Goal: Task Accomplishment & Management: Manage account settings

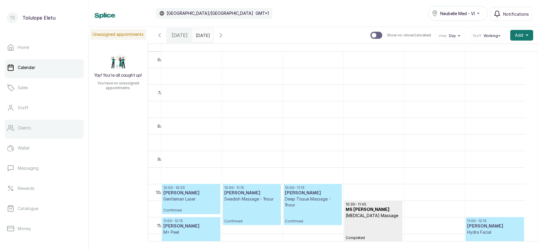
scroll to position [85, 0]
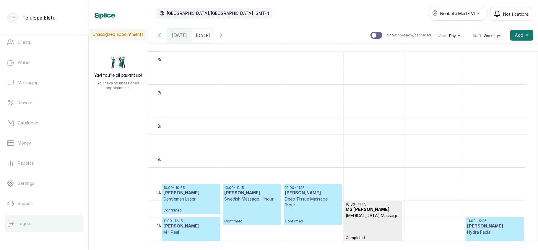
click at [29, 220] on p "Logout" at bounding box center [25, 223] width 14 height 6
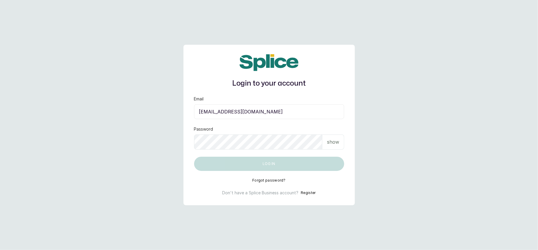
type input "layo@withsplice.com"
click at [335, 141] on p "show" at bounding box center [333, 141] width 12 height 7
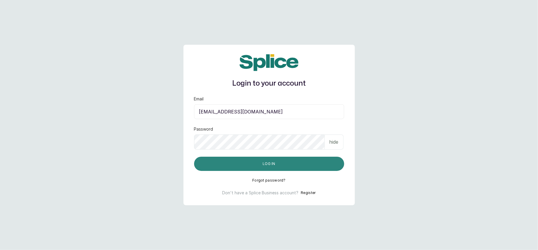
click at [219, 164] on button "Log in" at bounding box center [269, 163] width 150 height 14
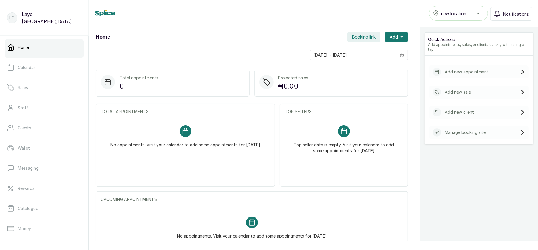
click at [449, 13] on span "new location" at bounding box center [453, 13] width 25 height 6
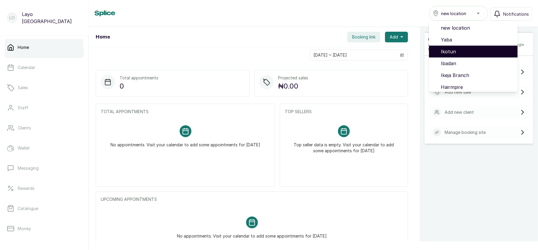
click at [456, 46] on li "Ikotun" at bounding box center [473, 52] width 89 height 12
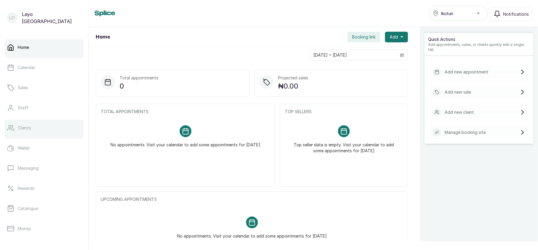
click at [38, 123] on link "Clients" at bounding box center [44, 127] width 79 height 17
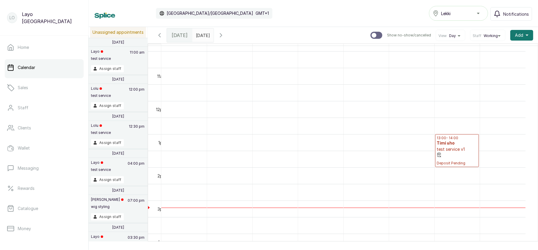
scroll to position [343, 0]
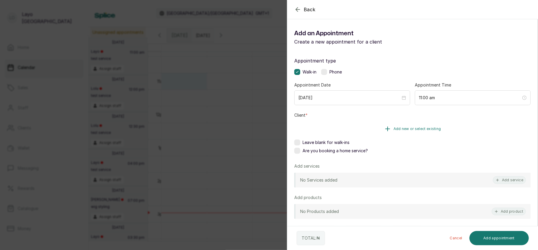
click at [410, 124] on button "Add new or select existing" at bounding box center [412, 128] width 237 height 17
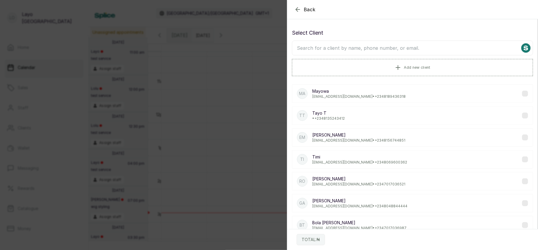
click at [341, 41] on input "text" at bounding box center [412, 48] width 241 height 15
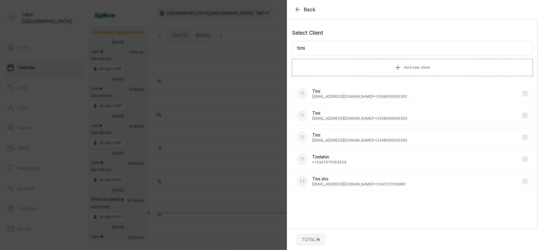
type input "timi"
click at [377, 186] on p "[EMAIL_ADDRESS][DOMAIN_NAME] • [PHONE_NUMBER]" at bounding box center [359, 184] width 93 height 5
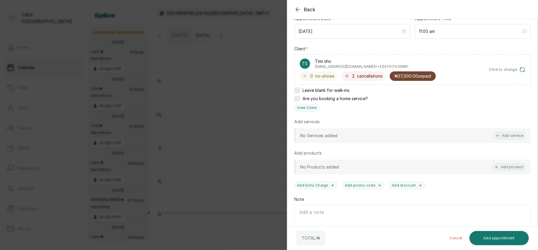
scroll to position [81, 0]
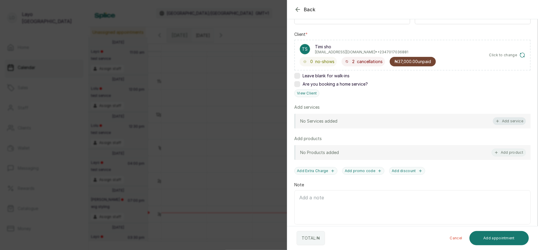
click at [503, 121] on button "Add service" at bounding box center [509, 121] width 33 height 8
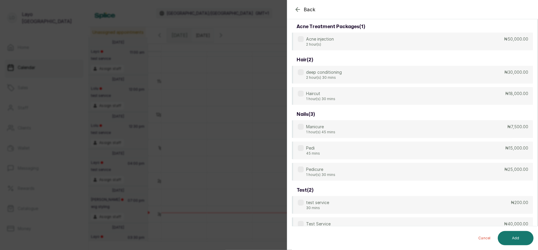
scroll to position [24, 0]
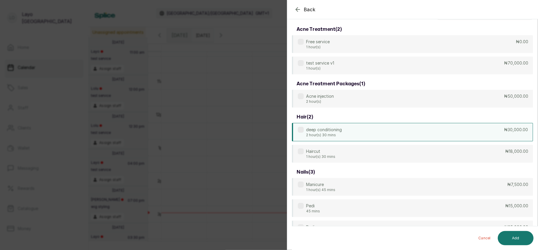
click at [504, 135] on div "deep conditioning 2 hour(s) 30 mins ₦30,000.00" at bounding box center [412, 132] width 241 height 18
click at [522, 237] on button "Add" at bounding box center [516, 238] width 36 height 14
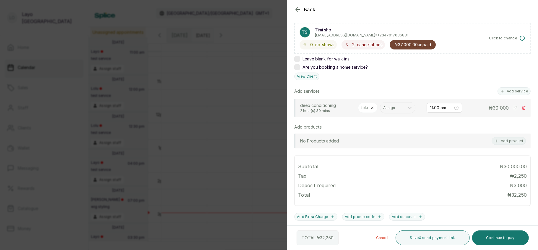
scroll to position [157, 0]
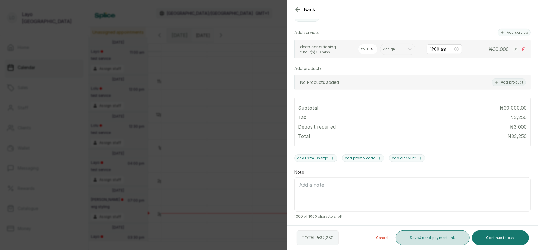
click at [445, 234] on button "Save & send payment link" at bounding box center [433, 237] width 74 height 15
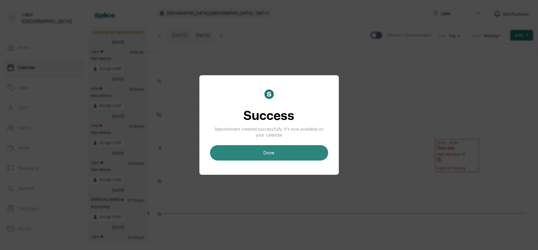
click at [267, 150] on button "done" at bounding box center [269, 152] width 118 height 15
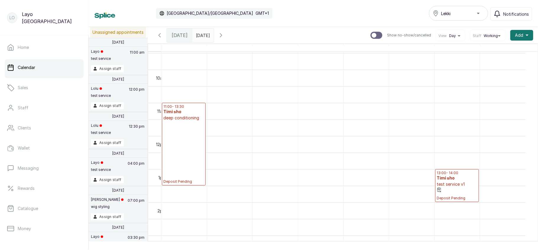
scroll to position [319, 0]
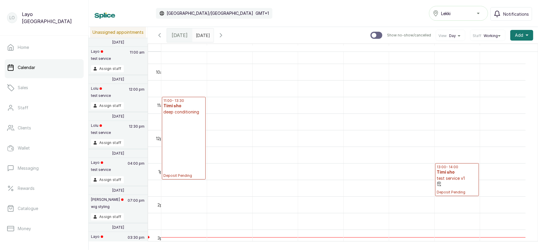
click at [197, 142] on p "Deposit Pending" at bounding box center [184, 146] width 41 height 63
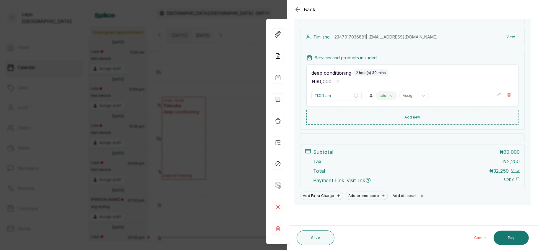
scroll to position [72, 0]
click at [407, 196] on button "Add discount" at bounding box center [409, 195] width 37 height 8
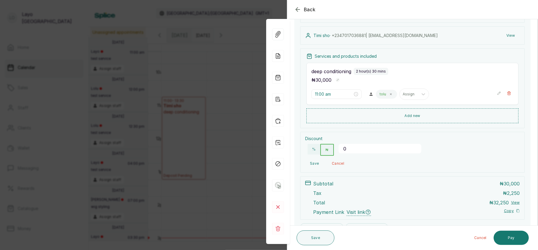
click at [370, 148] on input "0" at bounding box center [380, 148] width 83 height 9
type input "10"
click at [243, 128] on div "Back Appointment Details Edit appointment 🚶 Walk-in (booked by [PERSON_NAME]) M…" at bounding box center [269, 125] width 538 height 250
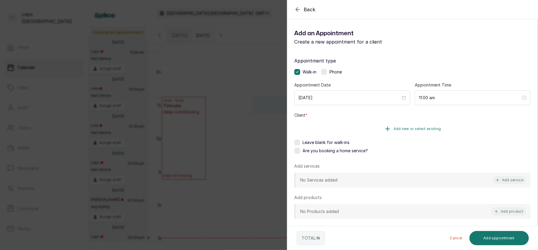
click at [404, 126] on button "Add new or select existing" at bounding box center [412, 128] width 237 height 17
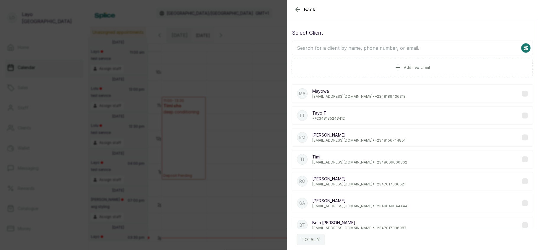
click at [354, 41] on input "text" at bounding box center [412, 48] width 241 height 15
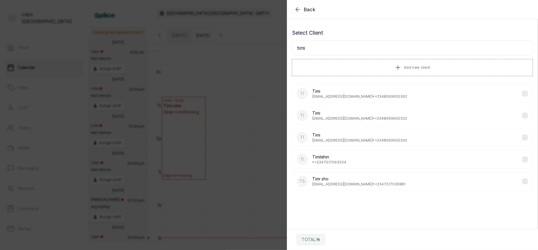
type input "timi"
click at [365, 184] on p "[EMAIL_ADDRESS][DOMAIN_NAME] • [PHONE_NUMBER]" at bounding box center [359, 184] width 93 height 5
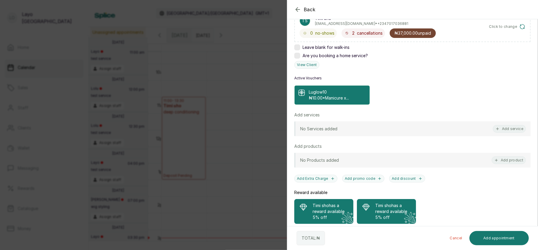
scroll to position [109, 0]
click at [503, 129] on button "Add service" at bounding box center [509, 128] width 33 height 8
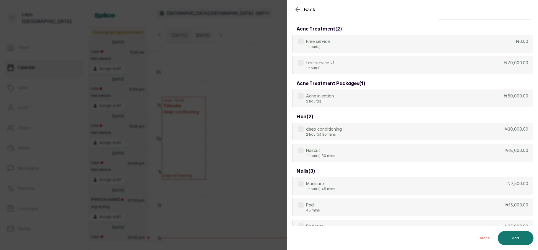
scroll to position [24, 0]
click at [427, 92] on div "Acne injection 2 hour(s) ₦50,000.00" at bounding box center [412, 99] width 241 height 18
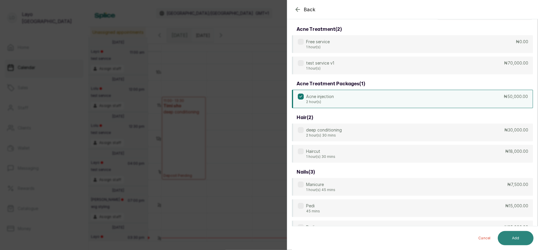
click at [520, 234] on button "Add" at bounding box center [516, 238] width 36 height 14
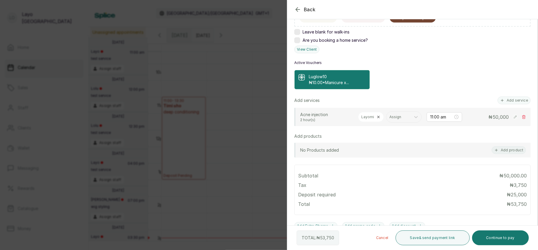
scroll to position [247, 0]
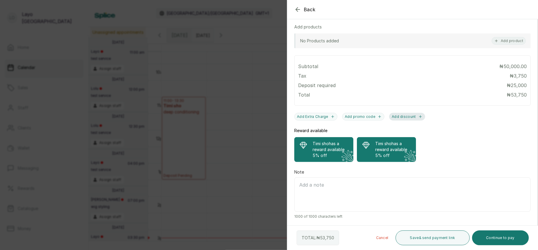
click at [407, 117] on button "Add discount" at bounding box center [407, 117] width 36 height 8
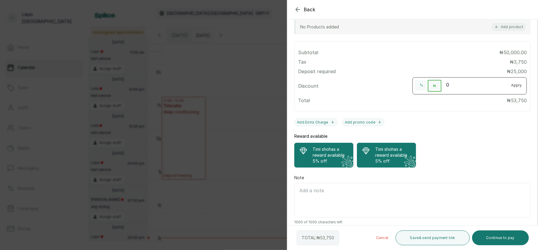
drag, startPoint x: 422, startPoint y: 98, endPoint x: 459, endPoint y: 100, distance: 37.6
click at [459, 94] on div "% ₦ 0 Apply" at bounding box center [470, 85] width 114 height 17
click at [459, 89] on input "0" at bounding box center [474, 84] width 65 height 9
click at [420, 90] on button "%" at bounding box center [421, 85] width 13 height 11
click at [476, 89] on input "number" at bounding box center [474, 84] width 65 height 9
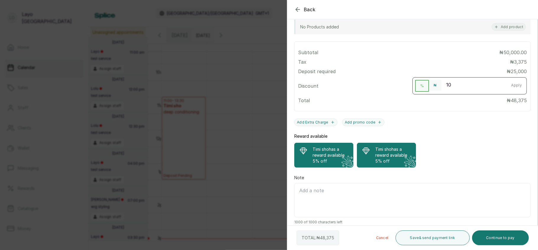
type input "10"
click at [510, 90] on button "Apply" at bounding box center [517, 85] width 20 height 11
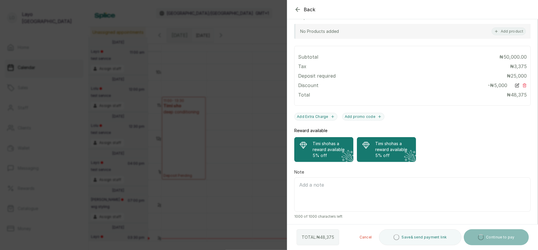
scroll to position [257, 0]
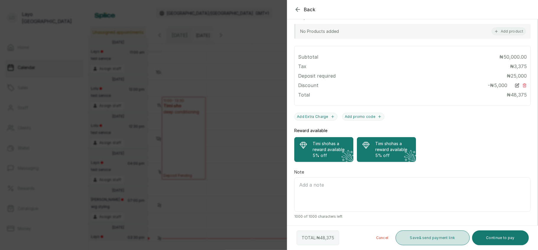
click at [423, 238] on button "Save & send payment link" at bounding box center [433, 237] width 74 height 15
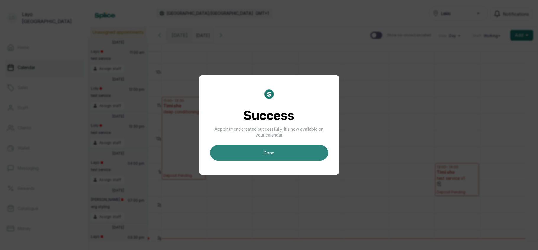
click at [246, 157] on button "done" at bounding box center [269, 152] width 118 height 15
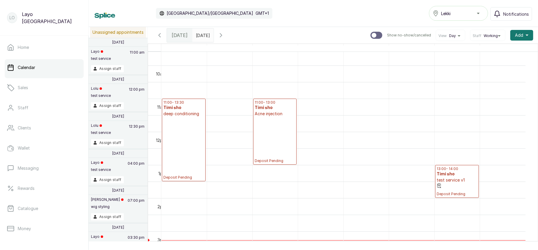
scroll to position [318, 0]
click at [267, 147] on p "Deposit Pending" at bounding box center [275, 139] width 41 height 46
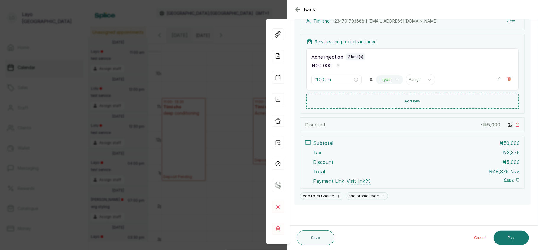
scroll to position [57, 0]
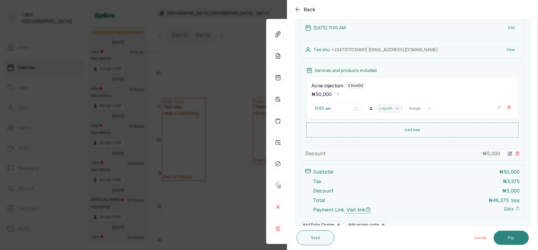
click at [508, 233] on button "Pay" at bounding box center [511, 237] width 35 height 14
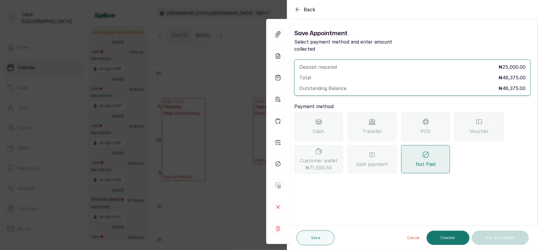
scroll to position [0, 0]
click at [199, 161] on div "Back Appointment Details Save Appointment Select payment method and enter amoun…" at bounding box center [269, 125] width 538 height 250
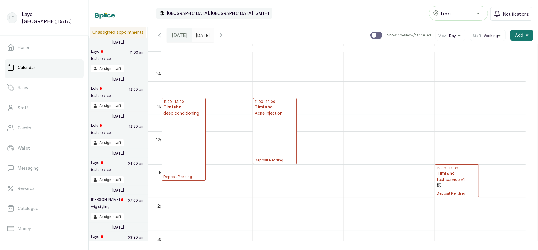
click at [271, 128] on p "Deposit Pending" at bounding box center [275, 139] width 41 height 46
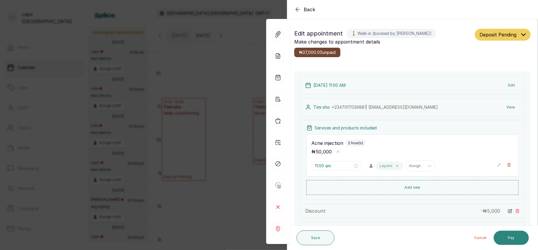
click at [510, 239] on button "Pay" at bounding box center [511, 237] width 35 height 14
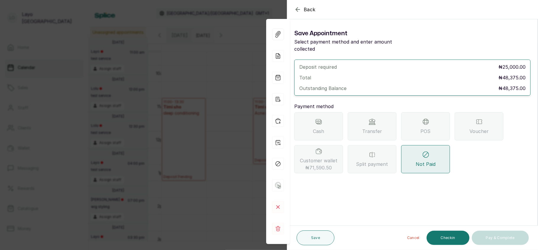
click at [378, 124] on div "Transfer" at bounding box center [372, 126] width 49 height 28
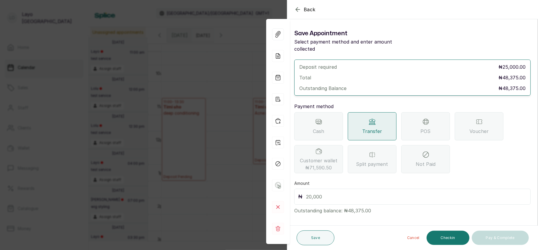
click at [352, 198] on input "text" at bounding box center [416, 196] width 221 height 8
type input "48,375"
click at [322, 237] on button "Save" at bounding box center [316, 237] width 38 height 15
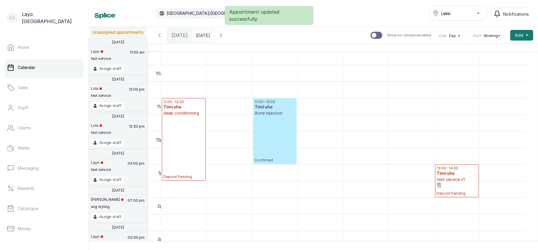
click at [269, 131] on p "Confirmed" at bounding box center [275, 139] width 41 height 46
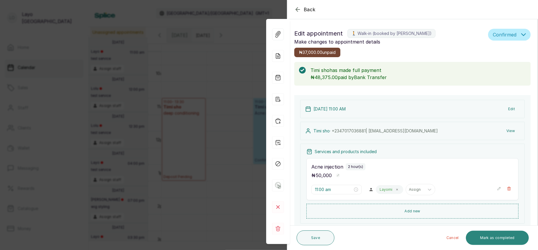
click at [501, 236] on button "Mark as completed" at bounding box center [497, 237] width 63 height 14
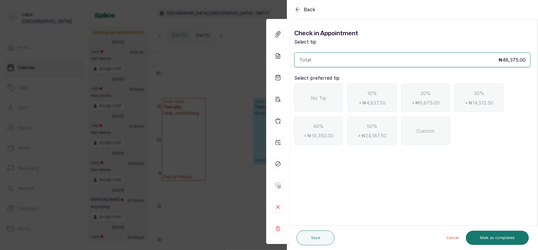
click at [337, 106] on div "No Tip" at bounding box center [318, 98] width 49 height 28
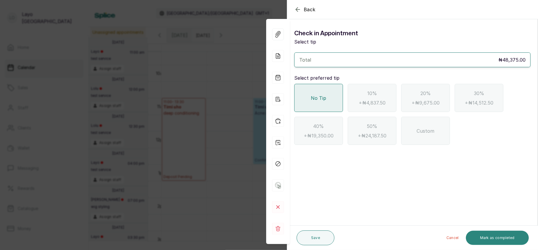
click at [498, 239] on button "Mark as completed" at bounding box center [497, 237] width 63 height 14
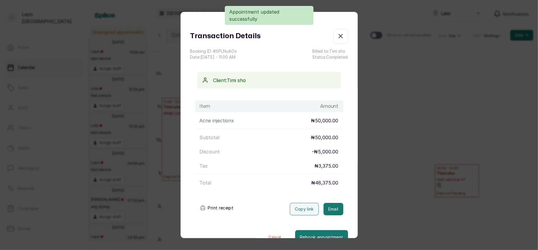
click at [337, 34] on icon "button" at bounding box center [340, 36] width 7 height 7
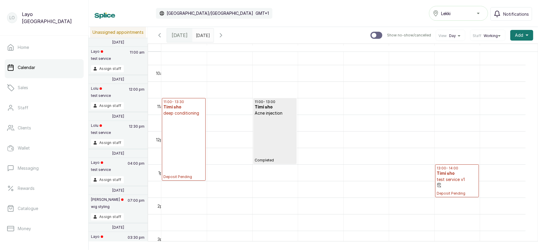
click at [276, 137] on p "Completed" at bounding box center [275, 139] width 41 height 46
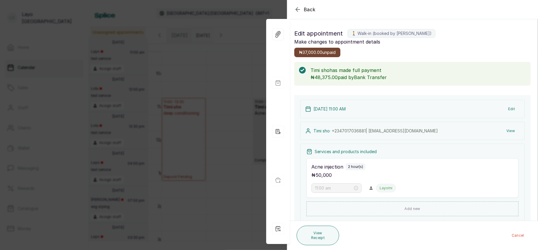
click at [505, 132] on button "View" at bounding box center [511, 130] width 18 height 11
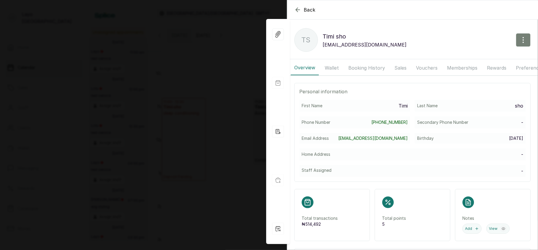
click at [520, 39] on icon "button" at bounding box center [523, 39] width 7 height 7
click at [470, 56] on span "Edit" at bounding box center [498, 57] width 57 height 7
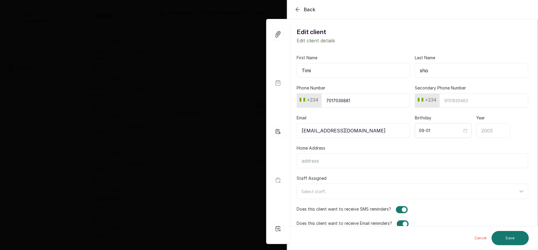
click at [370, 128] on input "[EMAIL_ADDRESS][DOMAIN_NAME]" at bounding box center [354, 130] width 114 height 15
type input "l"
type input "[EMAIL_ADDRESS][DOMAIN_NAME]"
click at [372, 157] on input "[STREET_ADDRESS][PERSON_NAME]" at bounding box center [413, 160] width 232 height 15
type input "4"
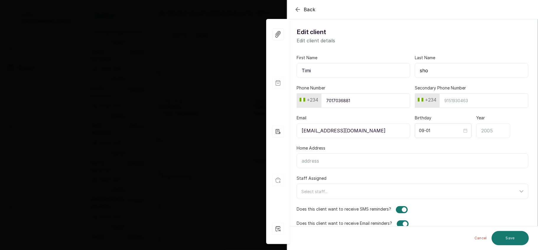
click at [402, 140] on div "First Name [PERSON_NAME] Last Name sho Phone Number [PHONE_NUMBER] Secondary Ph…" at bounding box center [412, 141] width 251 height 187
click at [510, 237] on button "Save" at bounding box center [510, 238] width 37 height 14
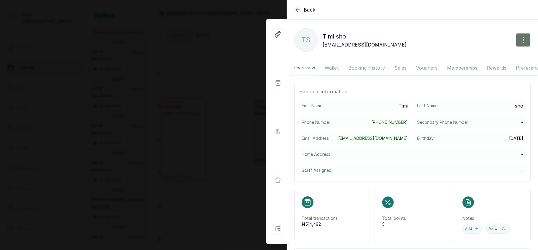
click at [297, 9] on icon "button" at bounding box center [298, 10] width 4 height 4
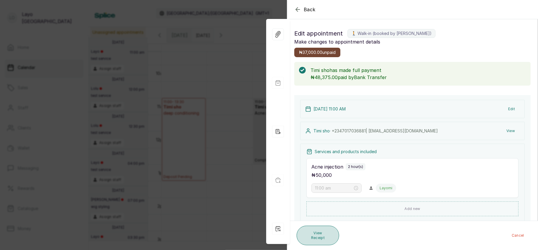
click at [321, 236] on button "View Receipt" at bounding box center [318, 235] width 43 height 20
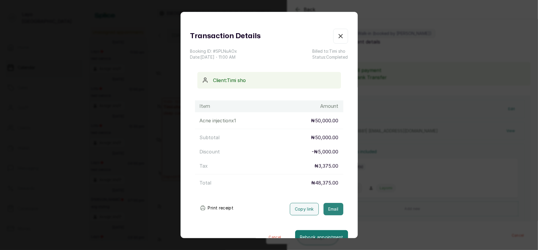
click at [324, 206] on button "Email" at bounding box center [334, 209] width 20 height 12
click at [339, 35] on icon "button" at bounding box center [341, 36] width 4 height 4
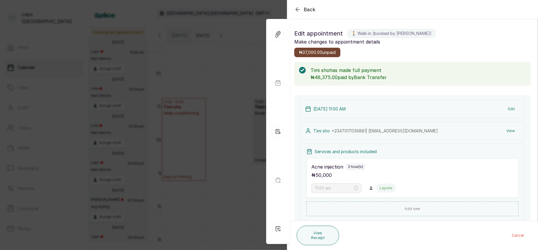
click at [124, 61] on div "Back Appointment Details Edit appointment 🚶 Walk-in (booked by [PERSON_NAME]) M…" at bounding box center [269, 125] width 538 height 250
